Goal: Entertainment & Leisure: Browse casually

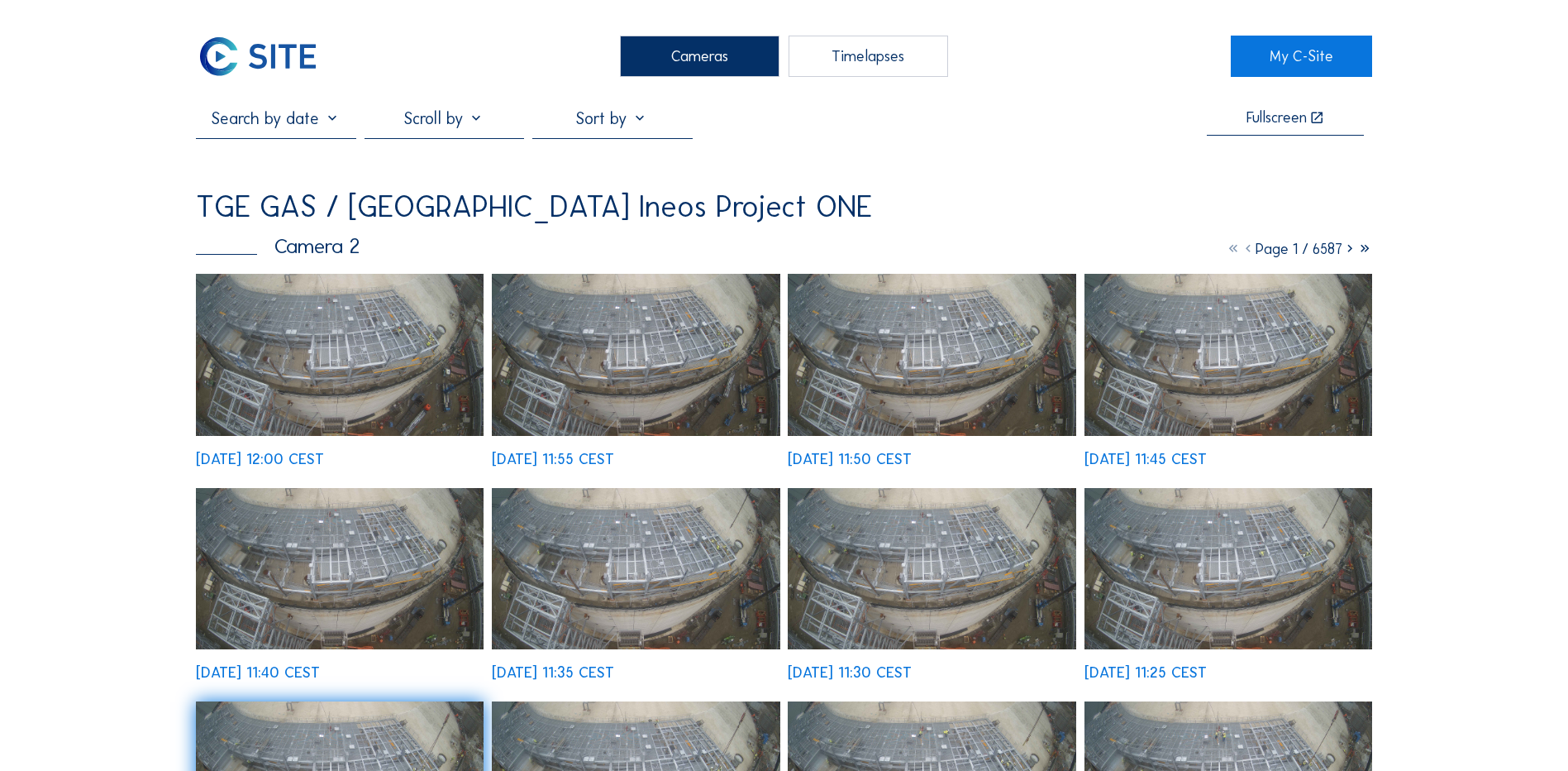
click at [642, 53] on div "Cameras" at bounding box center [700, 57] width 160 height 42
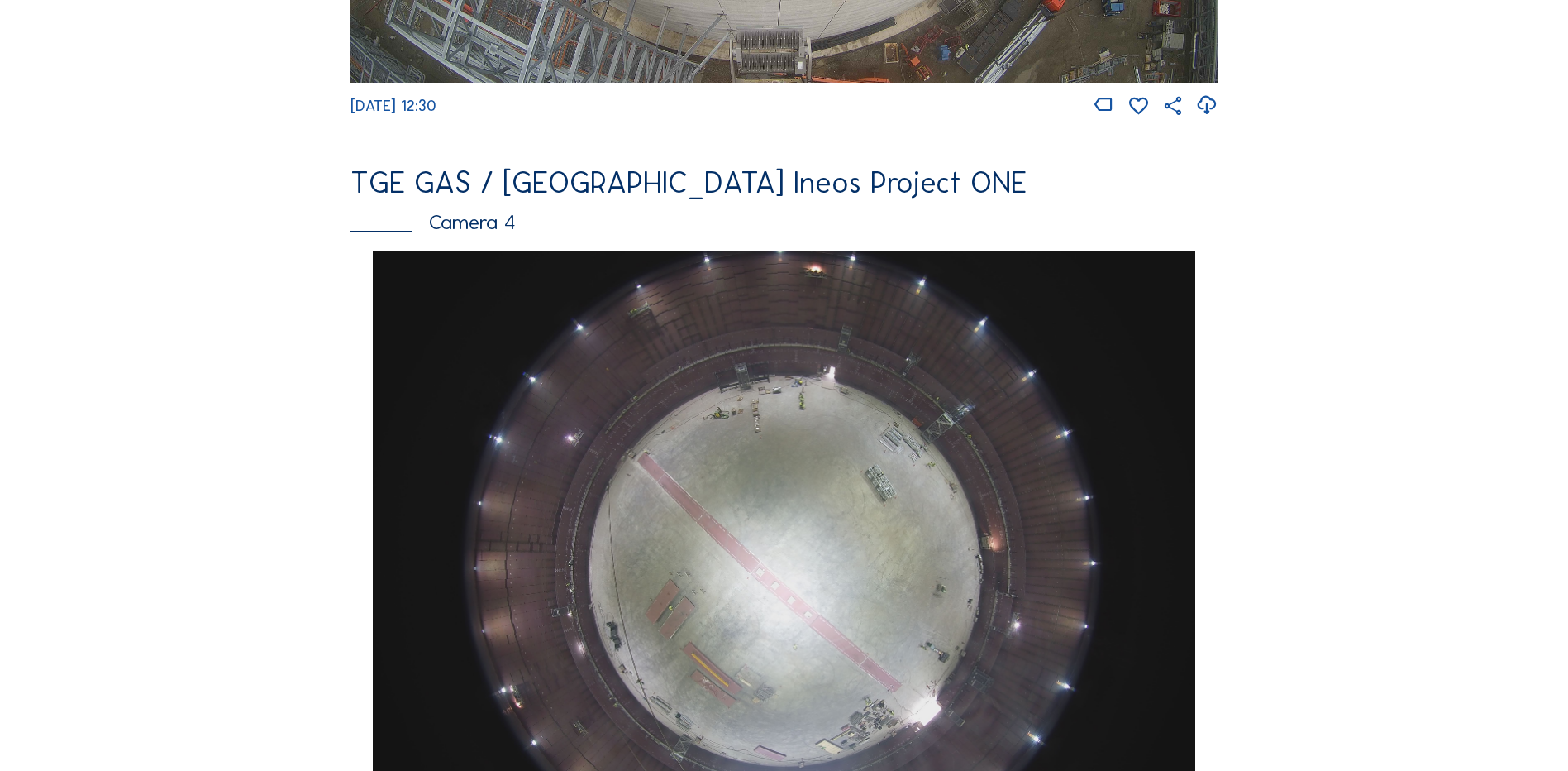
scroll to position [1323, 0]
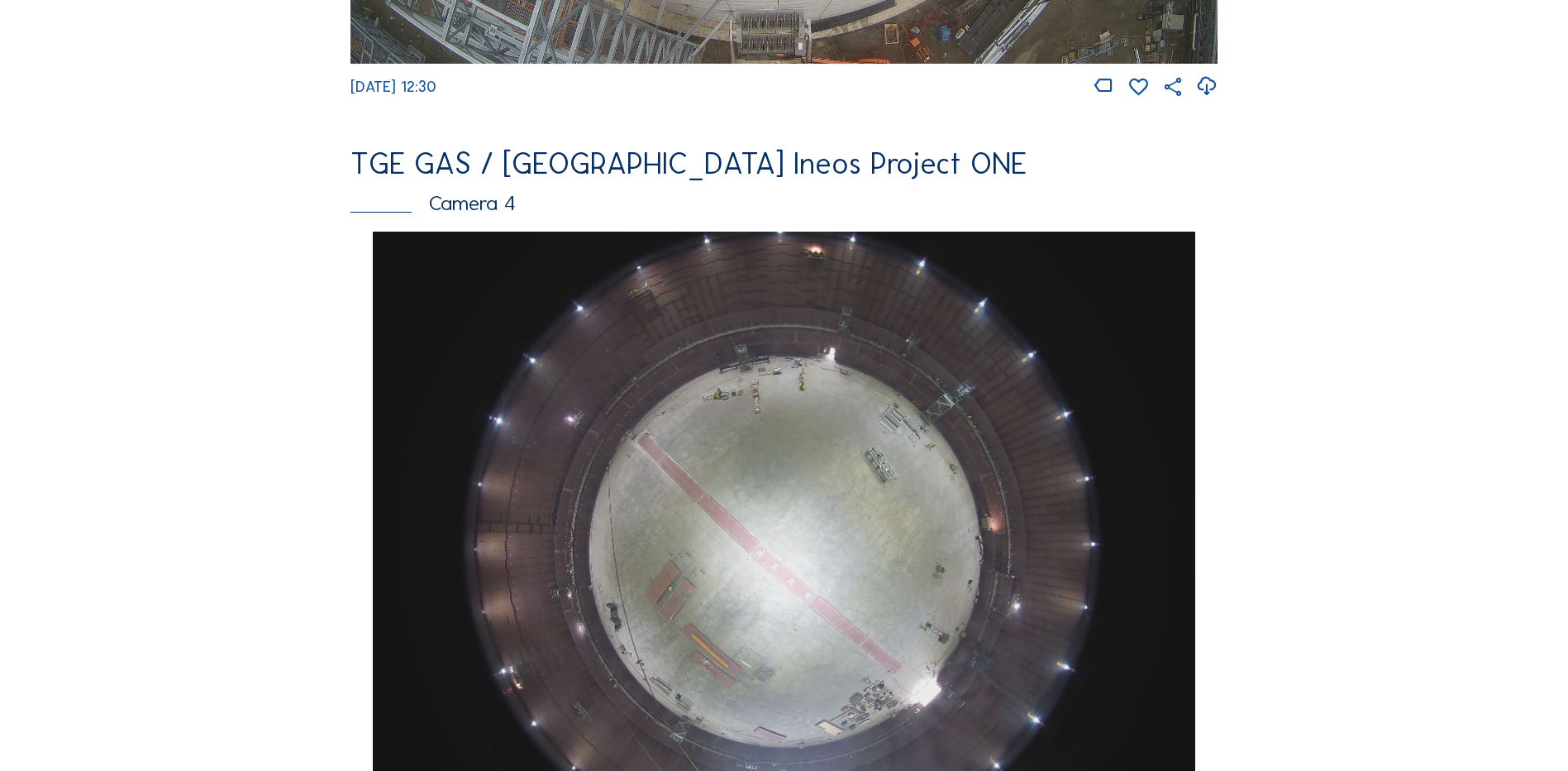
click at [744, 457] on img at bounding box center [783, 540] width 821 height 617
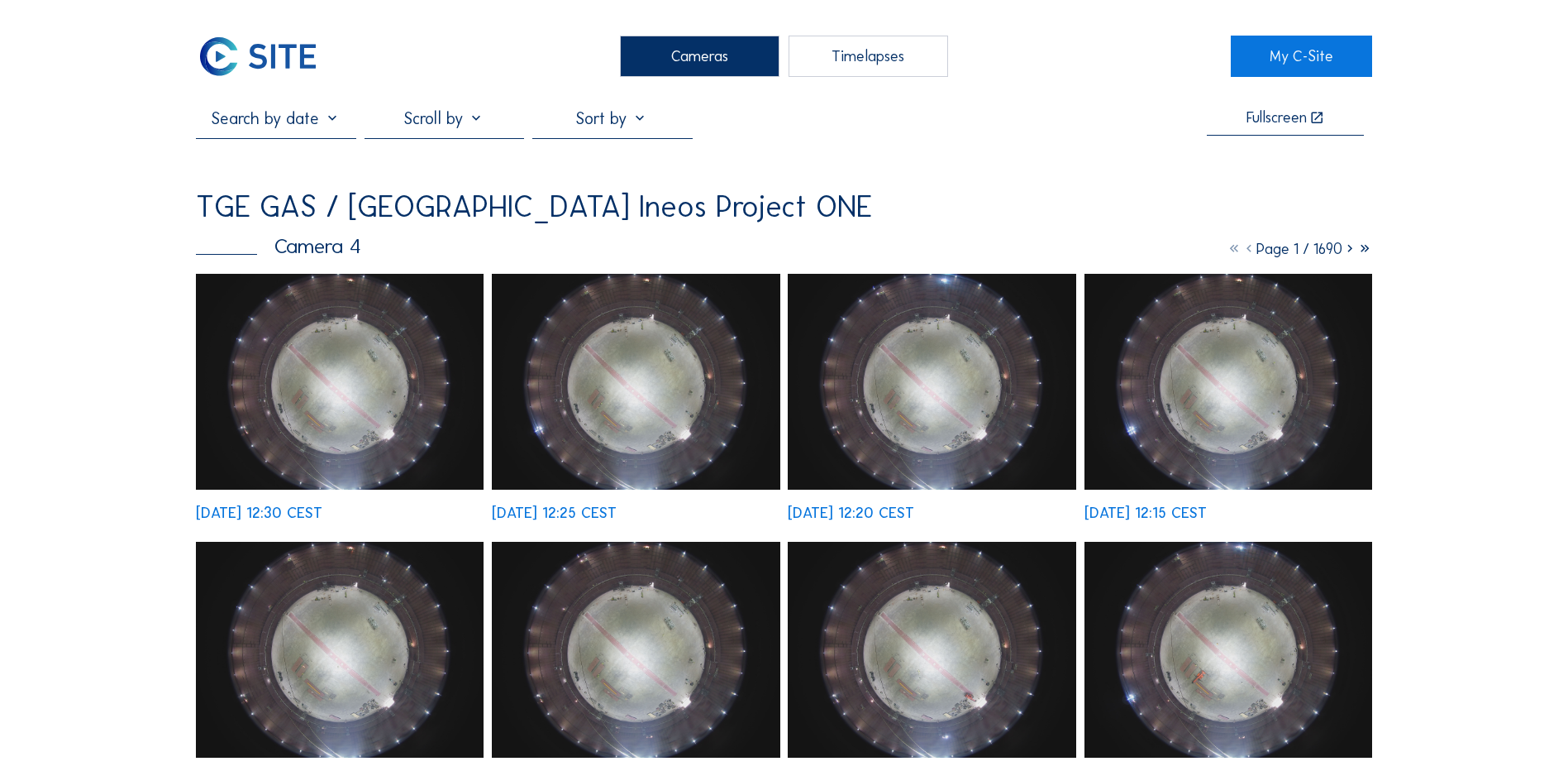
click at [362, 405] on img at bounding box center [340, 382] width 288 height 216
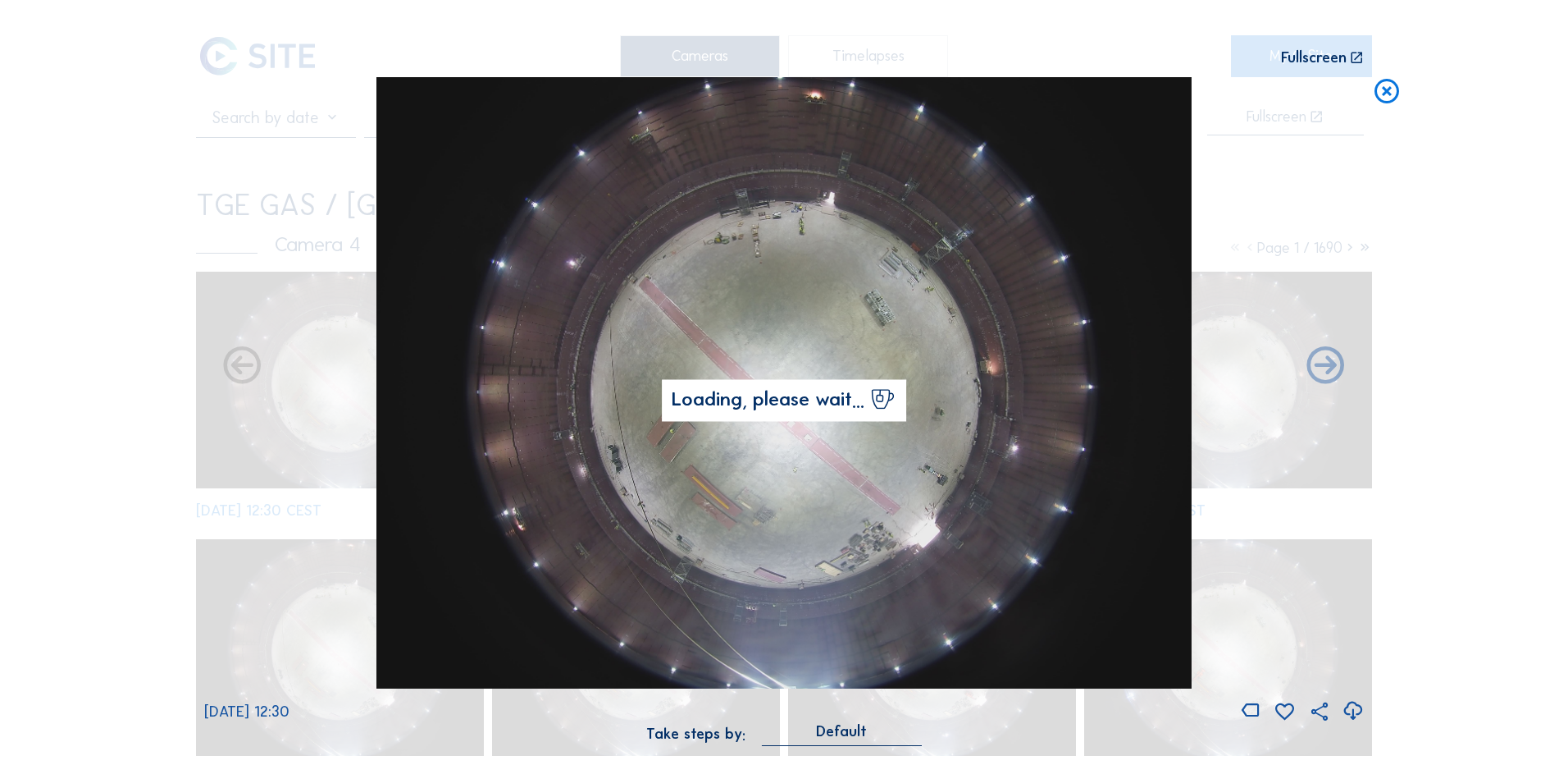
click at [1351, 714] on icon at bounding box center [1353, 711] width 22 height 27
click at [1536, 99] on div "Scroll to travel through time | Press 'Alt' Button + Scroll to Zoom | Click and…" at bounding box center [784, 382] width 1568 height 765
click at [1390, 100] on icon at bounding box center [1387, 92] width 30 height 31
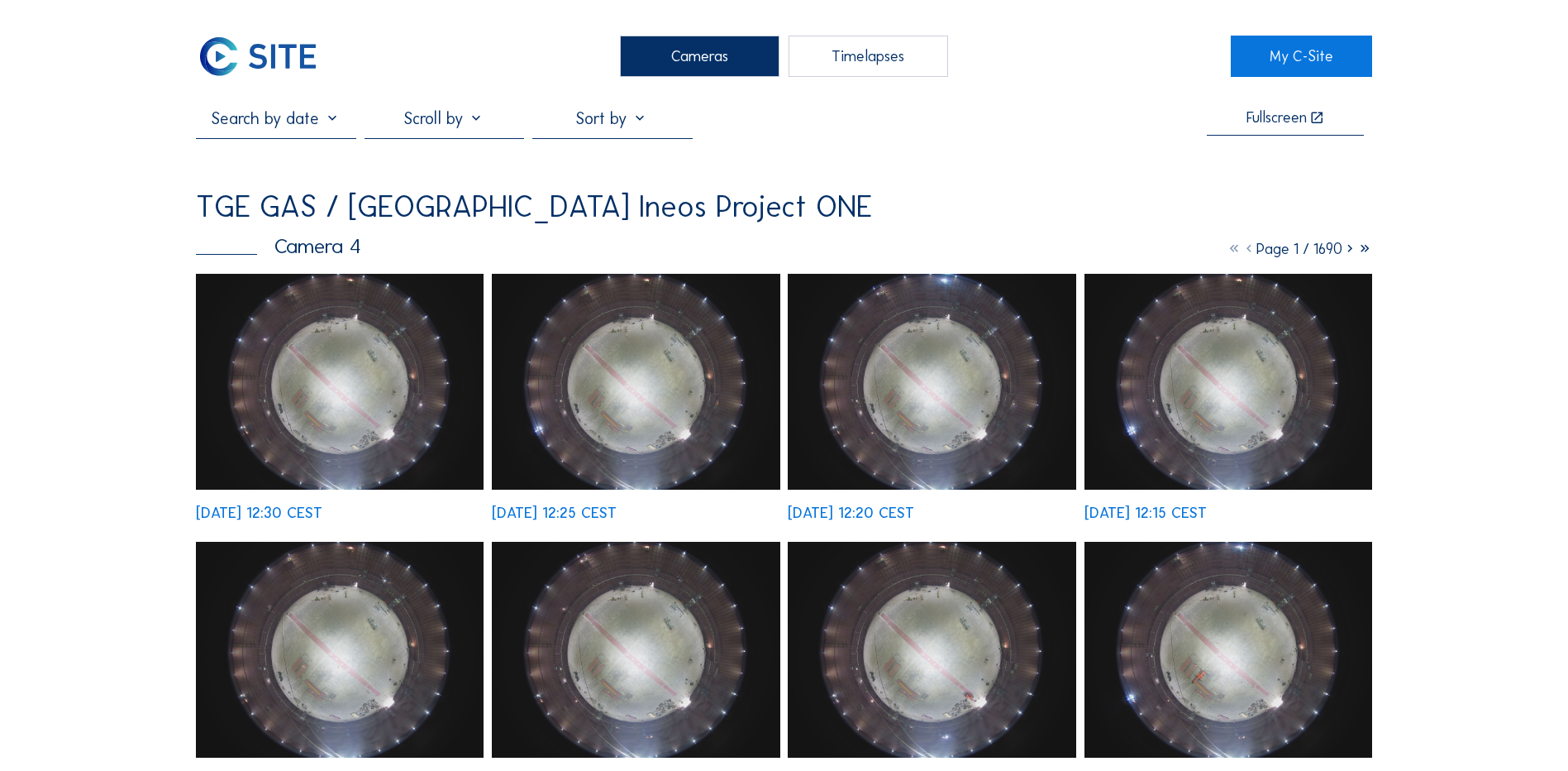
click at [868, 176] on div "Fullscreen TGE GAS / [GEOGRAPHIC_DATA] Ineos Project ONE Camera 4 Page 1 / 1690…" at bounding box center [784, 716] width 1176 height 1216
drag, startPoint x: 995, startPoint y: 89, endPoint x: 1005, endPoint y: 87, distance: 10.2
